Goal: Information Seeking & Learning: Learn about a topic

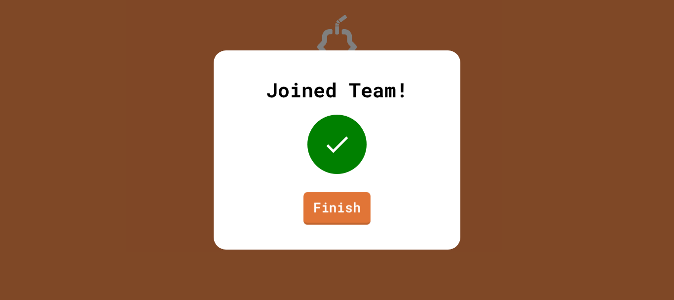
click at [331, 209] on link "Finish" at bounding box center [337, 208] width 67 height 33
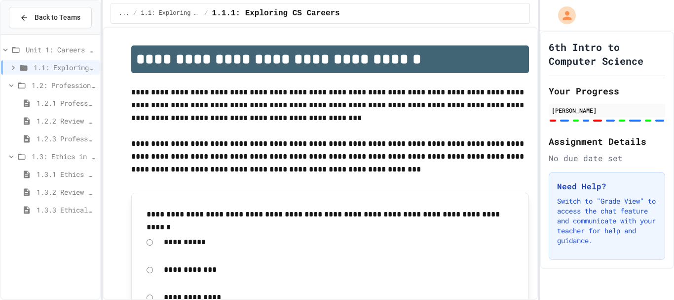
click at [59, 144] on div "1.2.3 Professional Communication Challenge" at bounding box center [50, 138] width 99 height 14
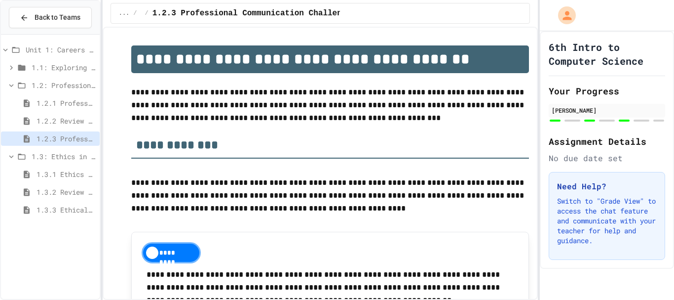
click at [47, 171] on span "1.3.1 Ethics in Computer Science" at bounding box center [66, 174] width 59 height 10
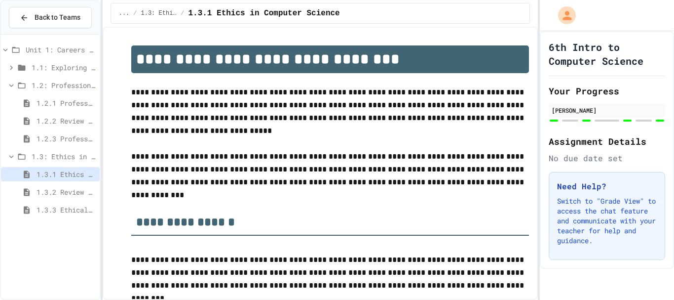
click at [52, 193] on span "1.3.2 Review - Ethics in Computer Science" at bounding box center [66, 192] width 59 height 10
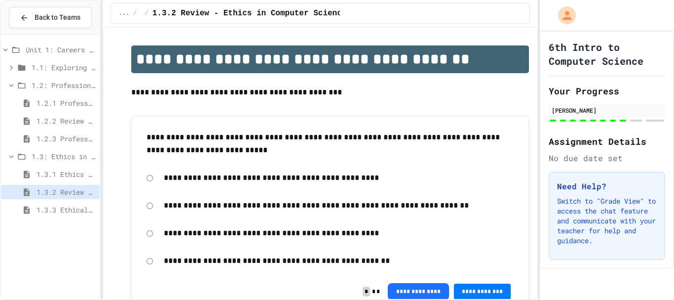
click at [53, 213] on span "1.3.3 Ethical dilemma reflections" at bounding box center [66, 209] width 59 height 10
